Goal: Obtain resource: Download file/media

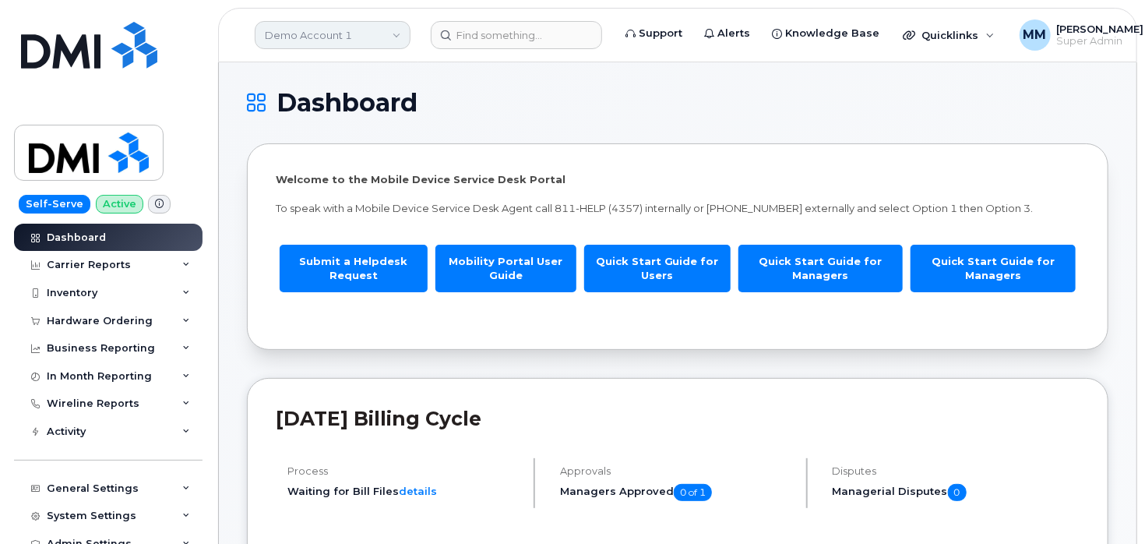
click at [364, 33] on link "Demo Account 1" at bounding box center [333, 35] width 156 height 28
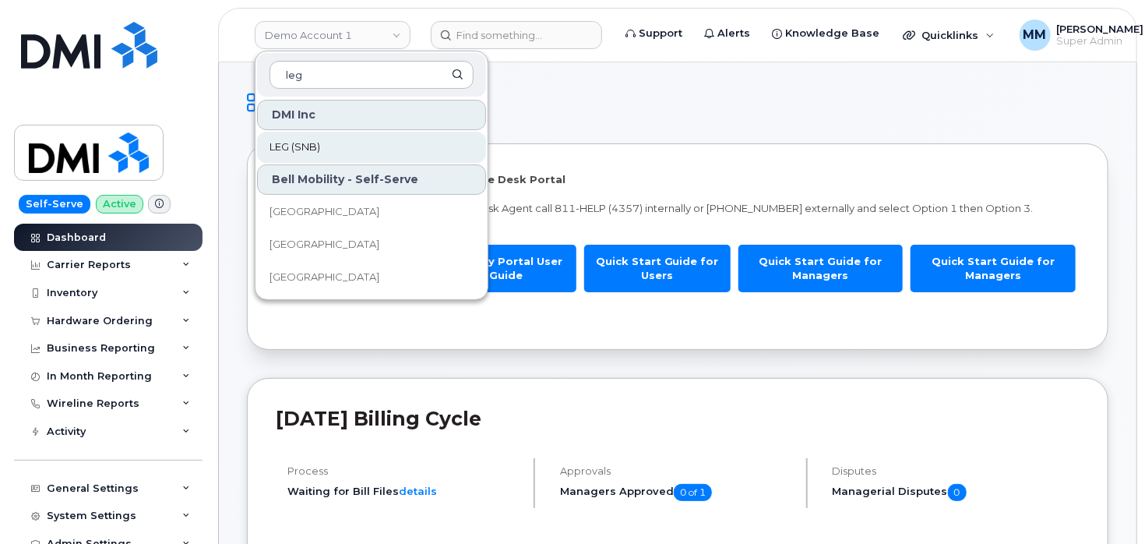
type input "leg"
click at [324, 136] on link "LEG (SNB)" at bounding box center [371, 147] width 229 height 31
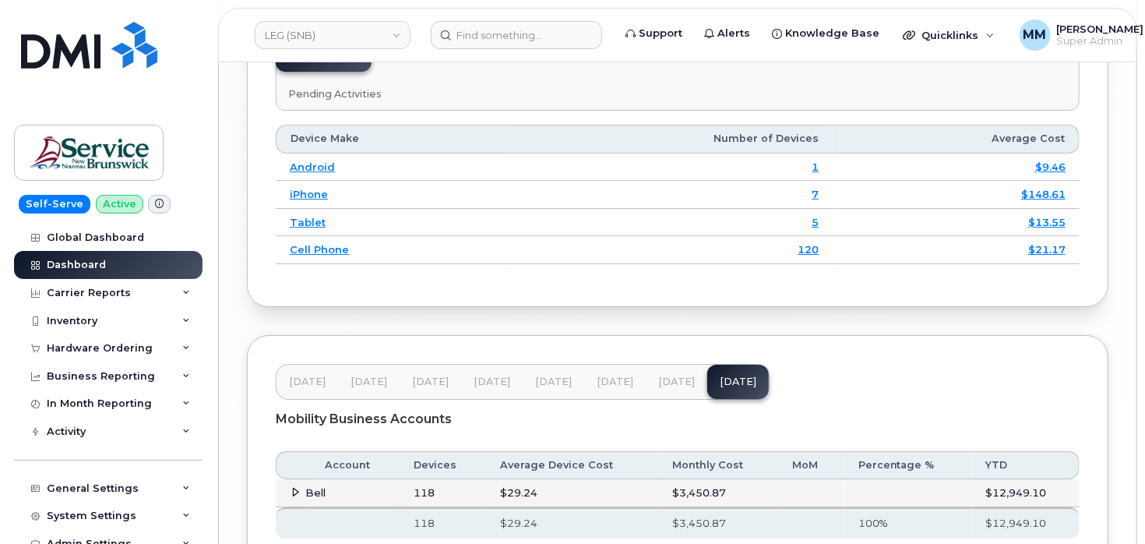
scroll to position [2547, 0]
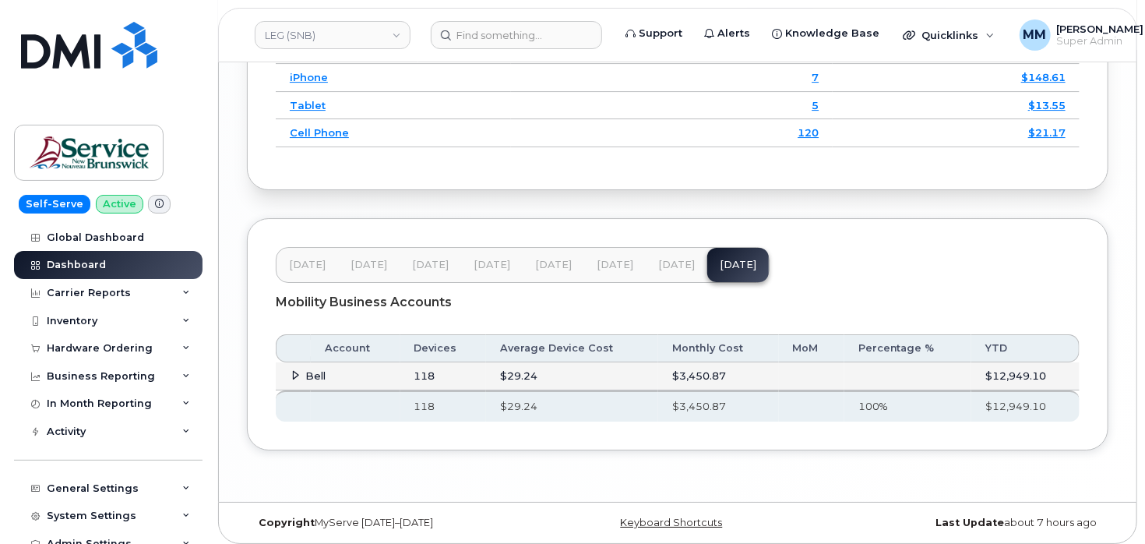
click at [543, 260] on span "[DATE]" at bounding box center [553, 265] width 37 height 12
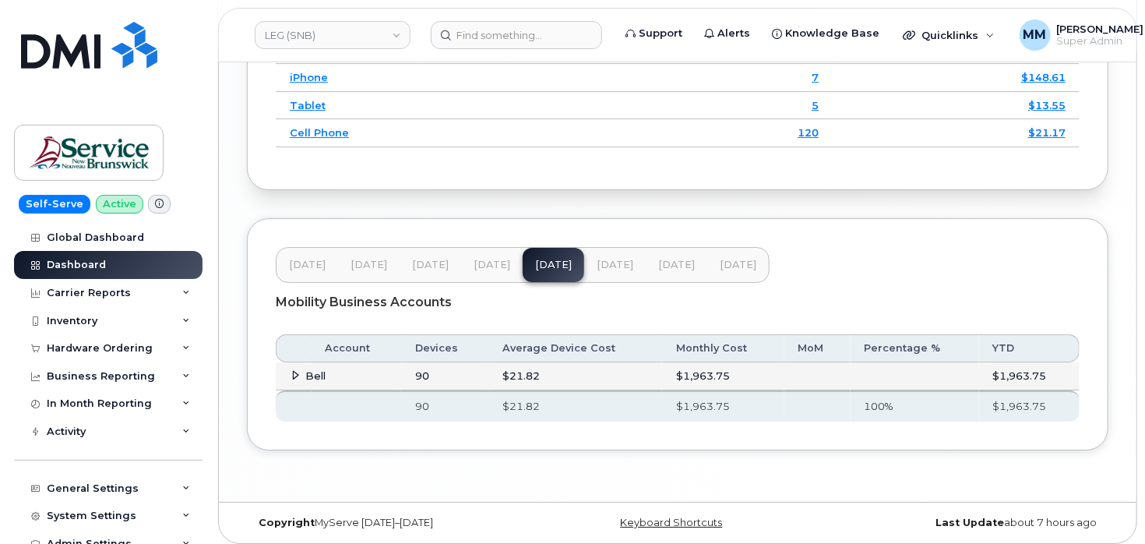
click at [494, 263] on span "[DATE]" at bounding box center [492, 265] width 37 height 12
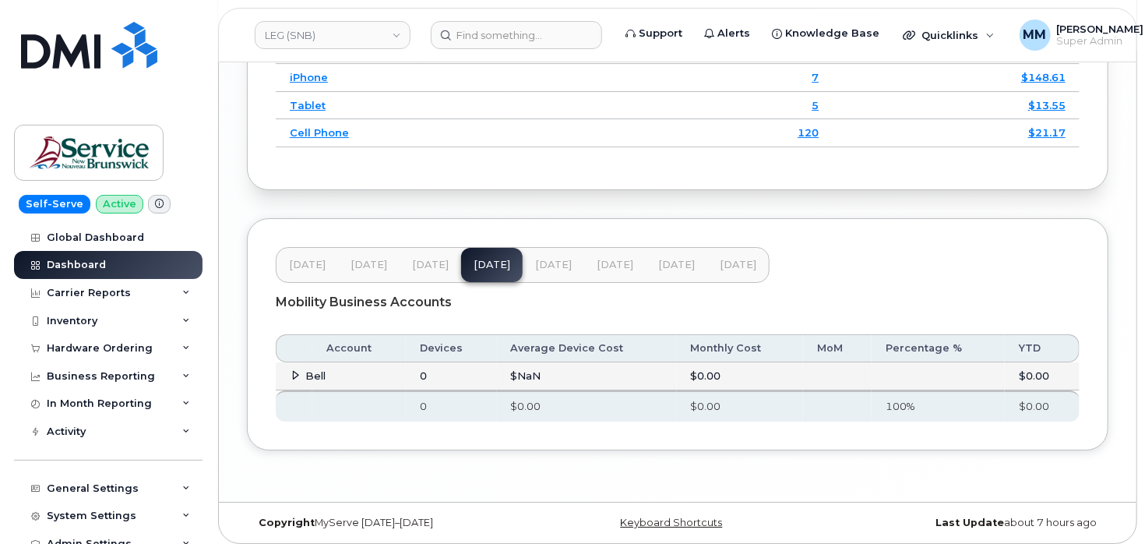
click at [548, 259] on span "[DATE]" at bounding box center [553, 265] width 37 height 12
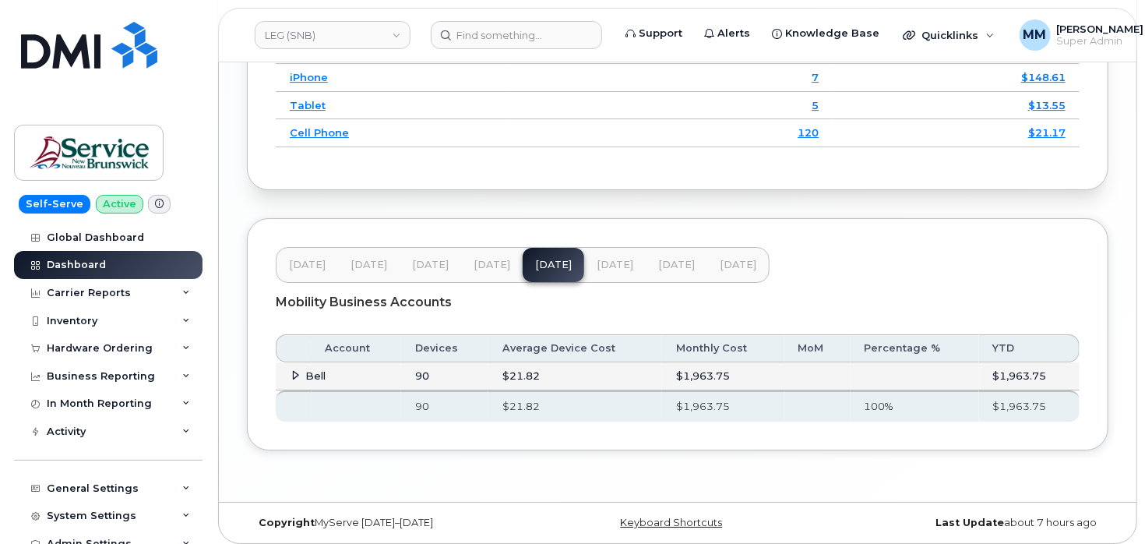
click at [613, 259] on span "[DATE]" at bounding box center [615, 265] width 37 height 12
click at [678, 259] on span "[DATE]" at bounding box center [676, 265] width 37 height 12
click at [542, 259] on span "[DATE]" at bounding box center [553, 265] width 37 height 12
click at [600, 259] on span "[DATE]" at bounding box center [615, 265] width 37 height 12
click at [671, 262] on span "[DATE]" at bounding box center [676, 265] width 37 height 12
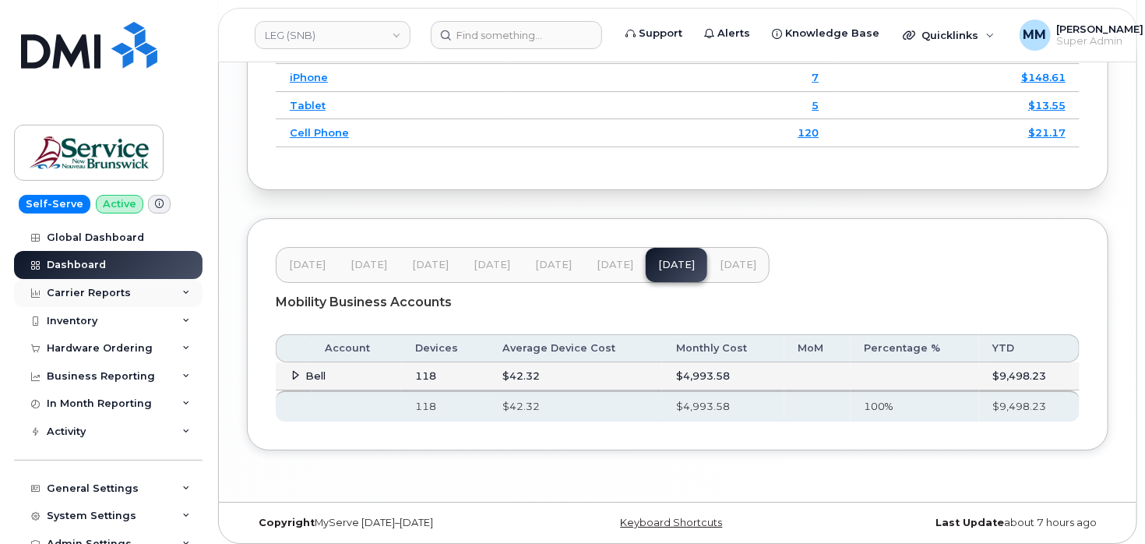
click at [99, 294] on div "Carrier Reports" at bounding box center [89, 293] width 84 height 12
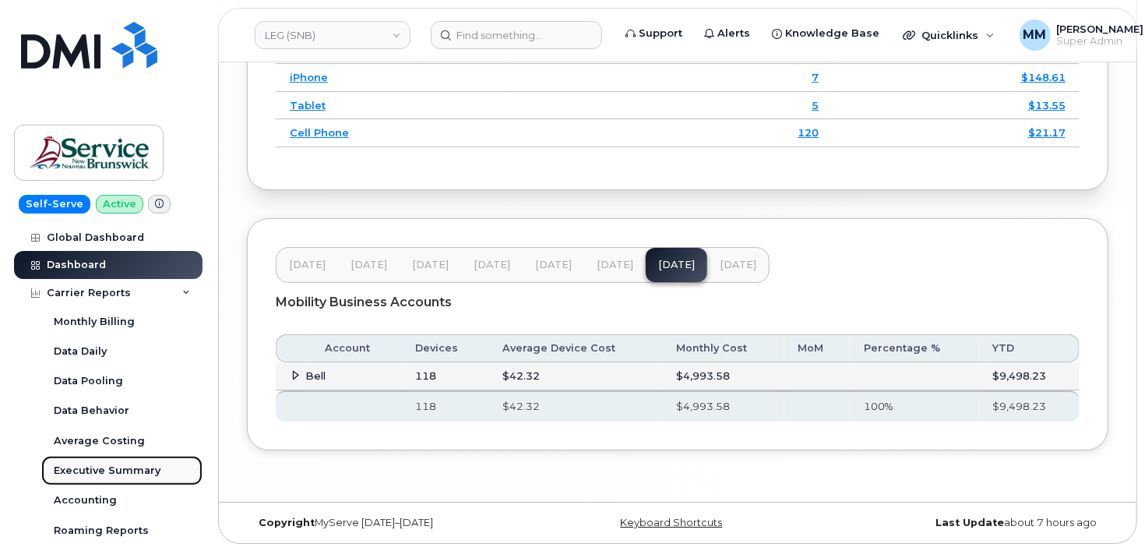
click at [113, 465] on div "Executive Summary" at bounding box center [107, 470] width 107 height 14
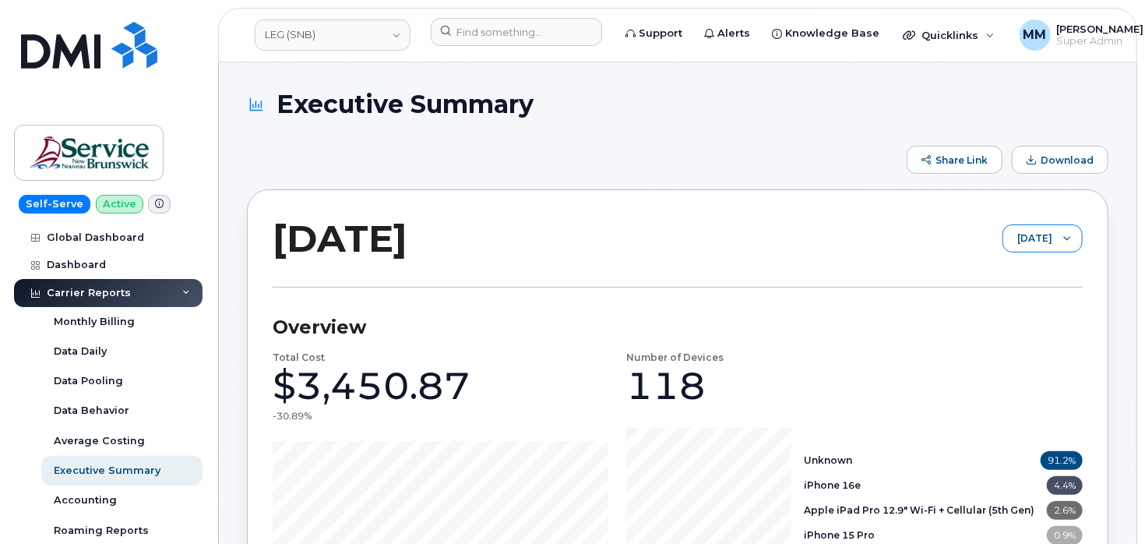
click at [1052, 238] on span "[DATE]" at bounding box center [1027, 239] width 49 height 28
click at [1006, 346] on span "[DATE]" at bounding box center [988, 352] width 33 height 15
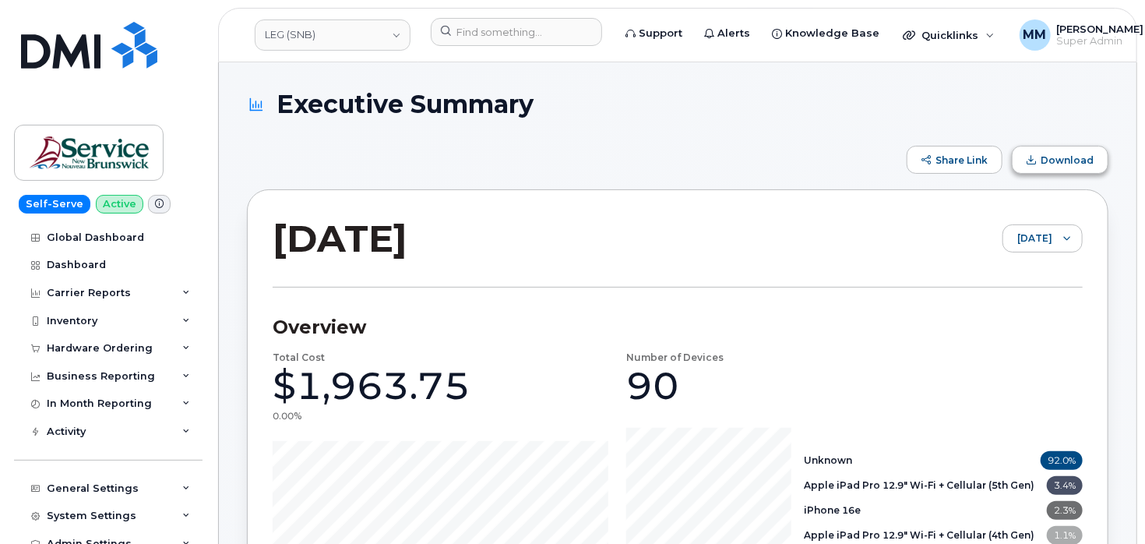
click at [1066, 164] on span "Download" at bounding box center [1067, 160] width 53 height 12
click at [1032, 241] on span "[DATE]" at bounding box center [1027, 239] width 49 height 28
click at [1031, 320] on span "[DATE]" at bounding box center [1018, 326] width 33 height 15
click at [1052, 167] on button "Download" at bounding box center [1060, 160] width 97 height 28
click at [1014, 248] on span "[DATE]" at bounding box center [1027, 239] width 49 height 28
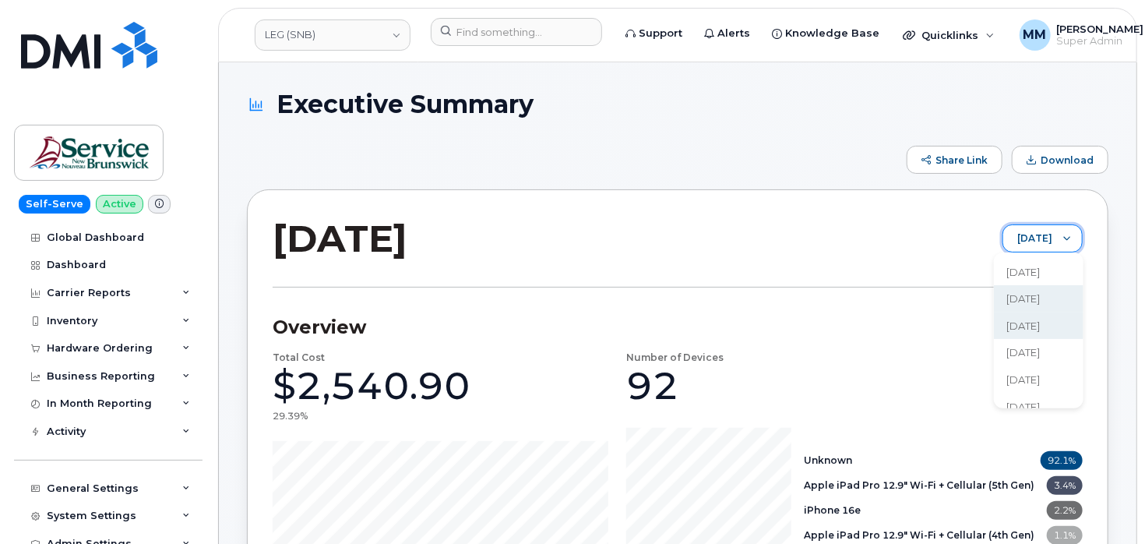
click at [1017, 291] on li "[DATE]" at bounding box center [1039, 298] width 90 height 27
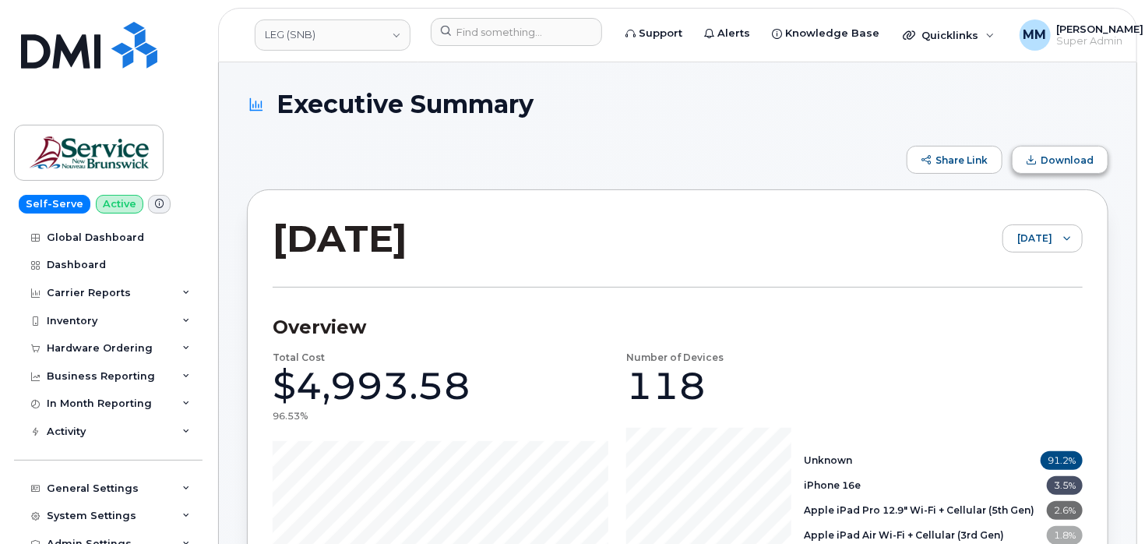
click at [1064, 164] on span "Download" at bounding box center [1067, 160] width 53 height 12
